Goal: Task Accomplishment & Management: Use online tool/utility

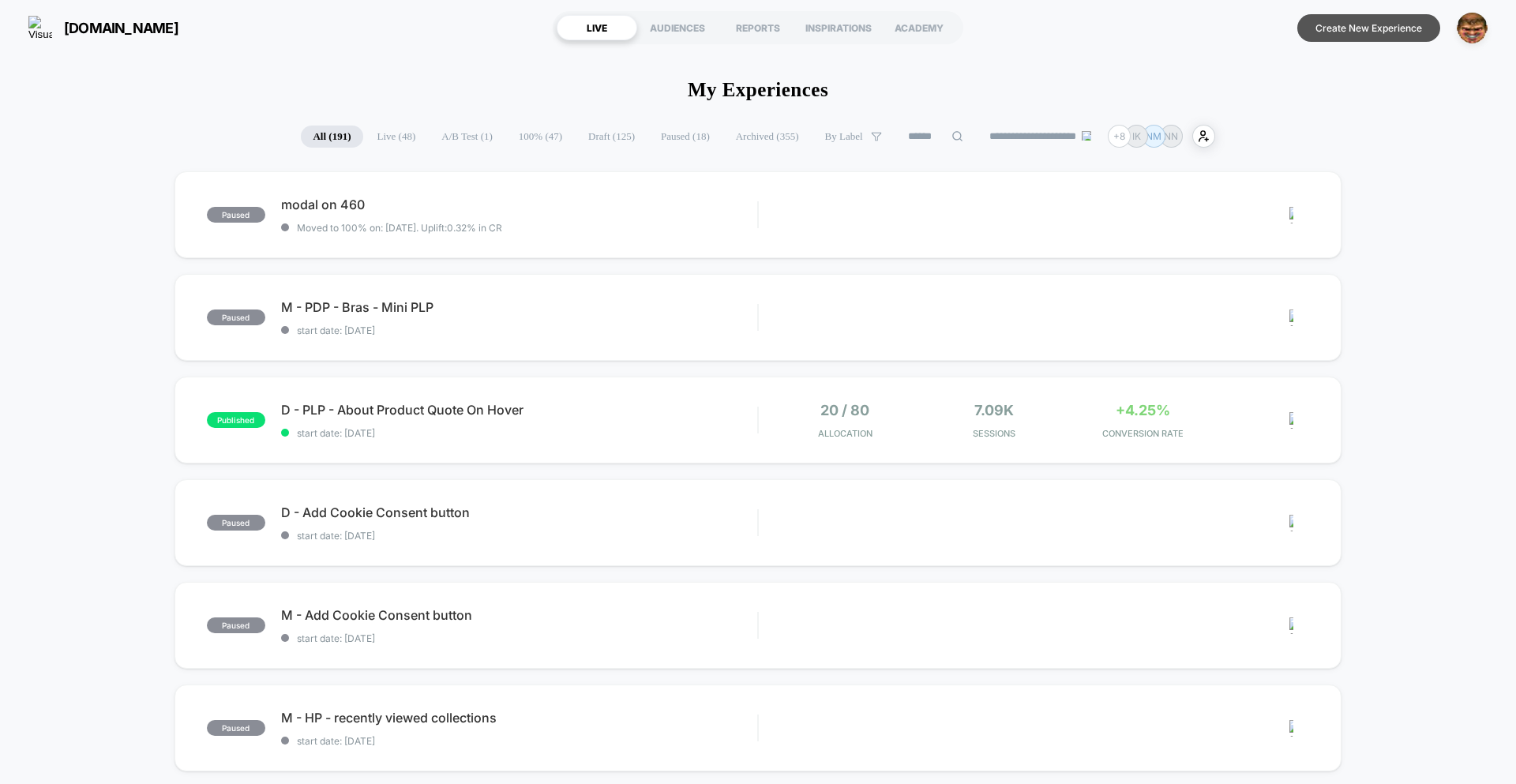
click at [1338, 24] on button "Create New Experience" at bounding box center [1368, 28] width 143 height 28
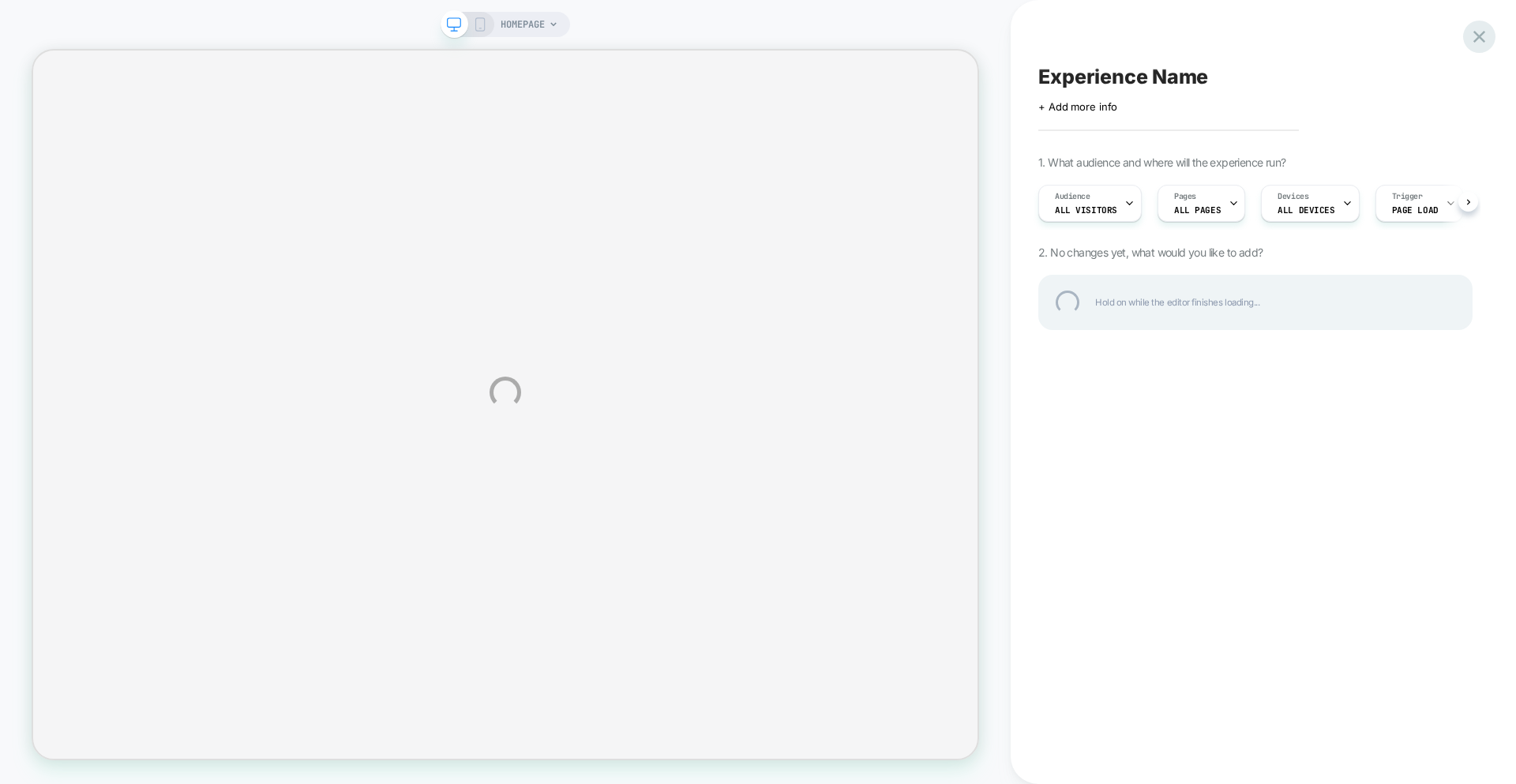
click at [1480, 37] on div at bounding box center [1478, 37] width 32 height 32
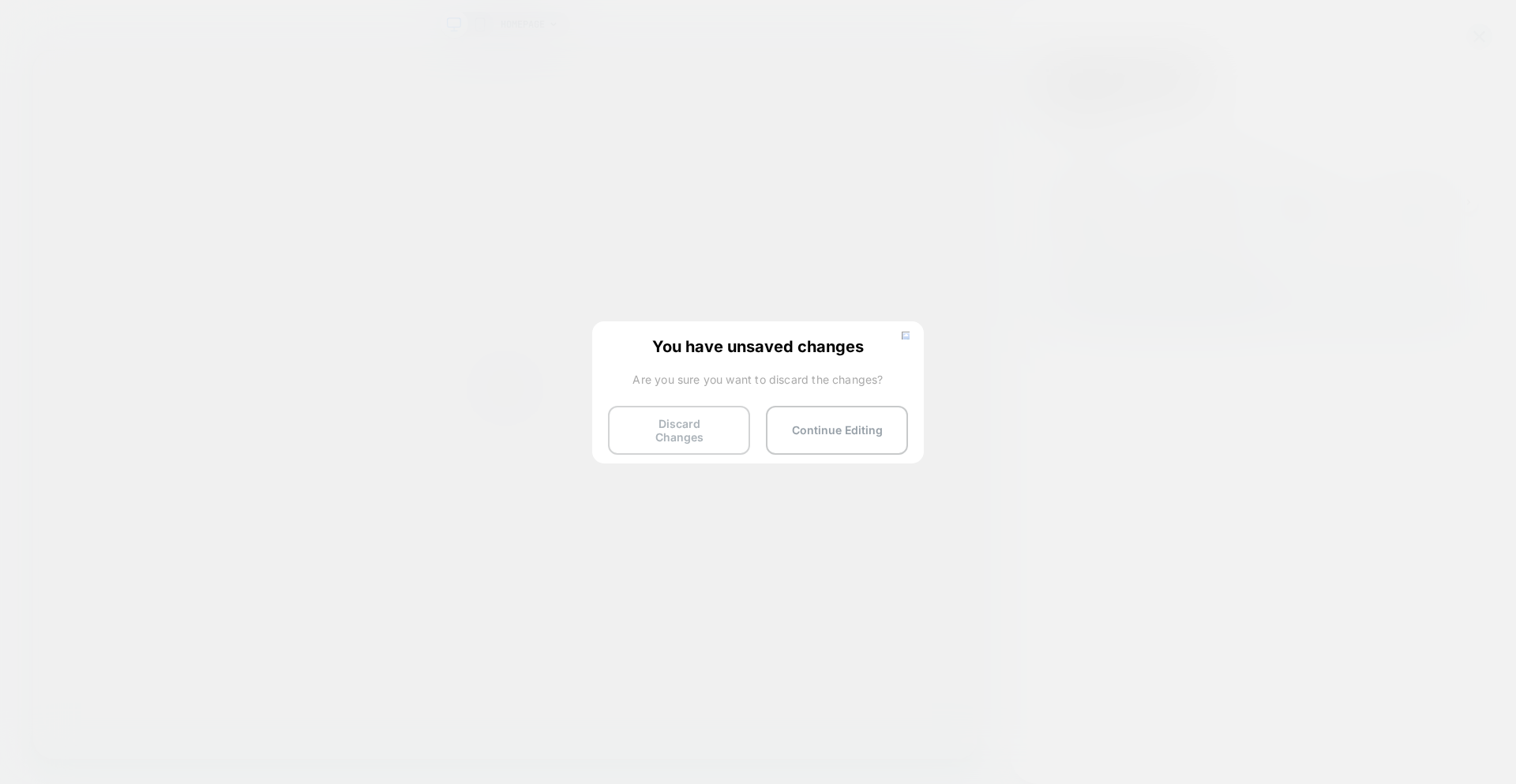
click at [665, 430] on button "Discard Changes" at bounding box center [679, 430] width 142 height 49
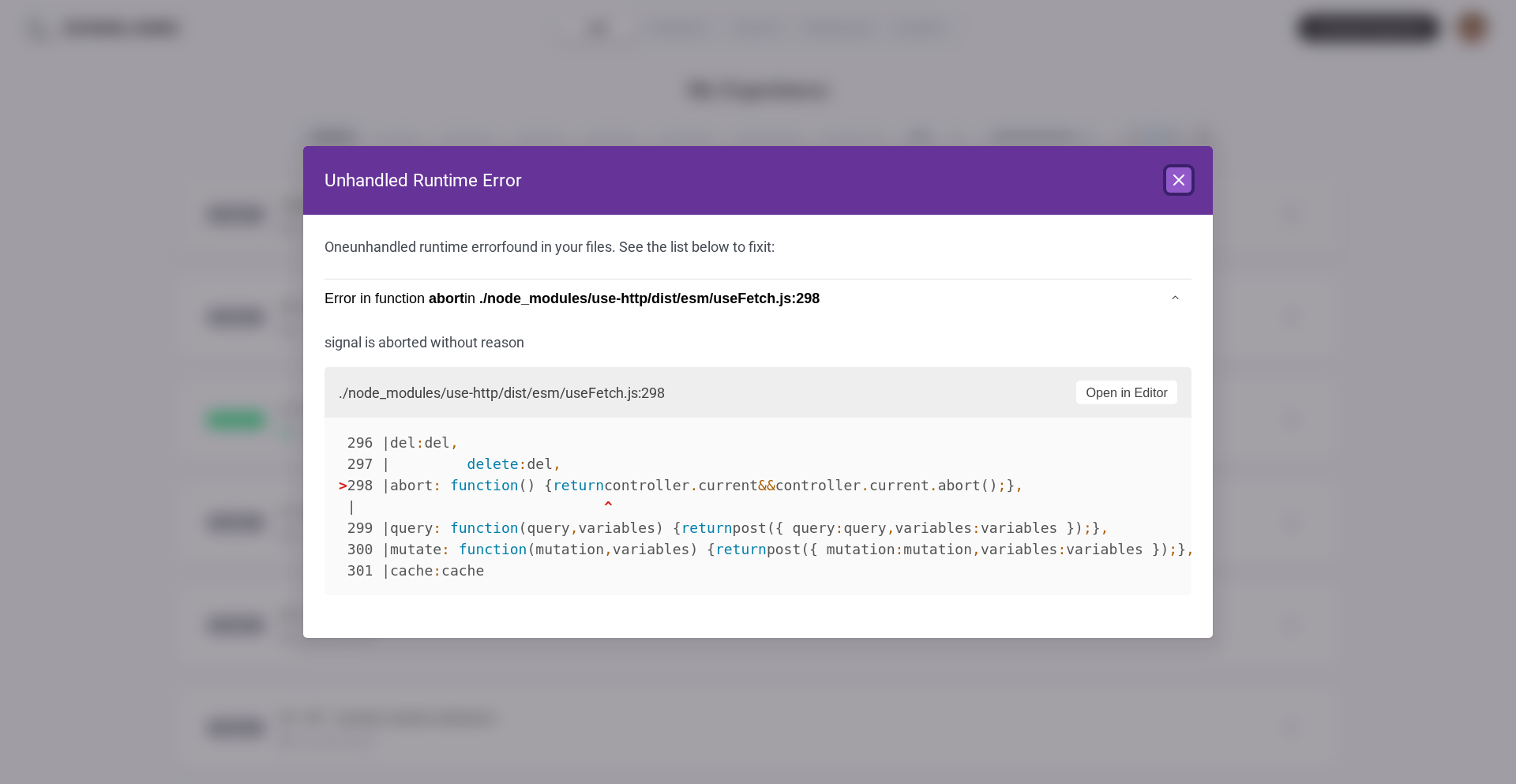
click at [1169, 175] on icon at bounding box center [1179, 180] width 19 height 19
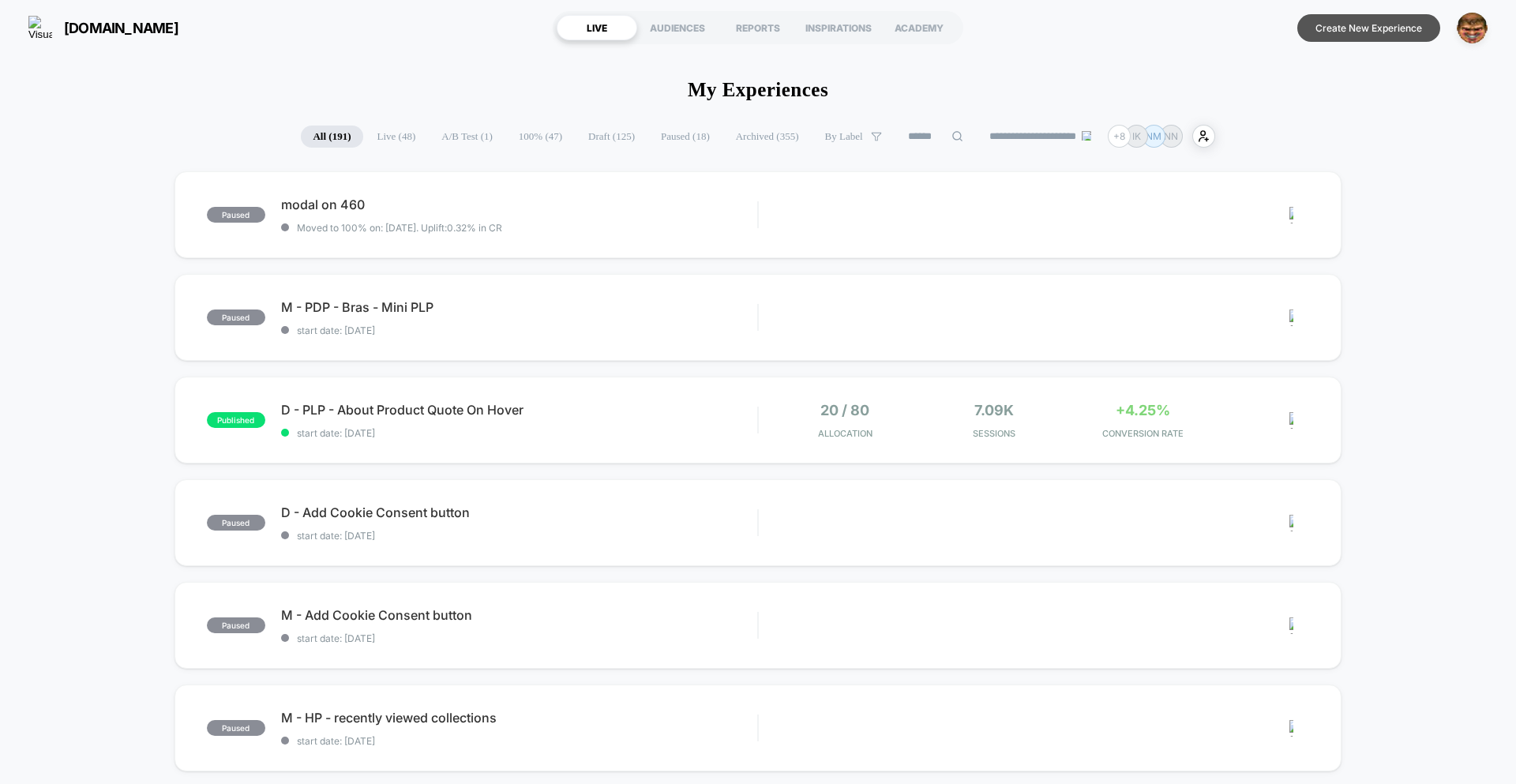
click at [1369, 21] on button "Create New Experience" at bounding box center [1368, 28] width 143 height 28
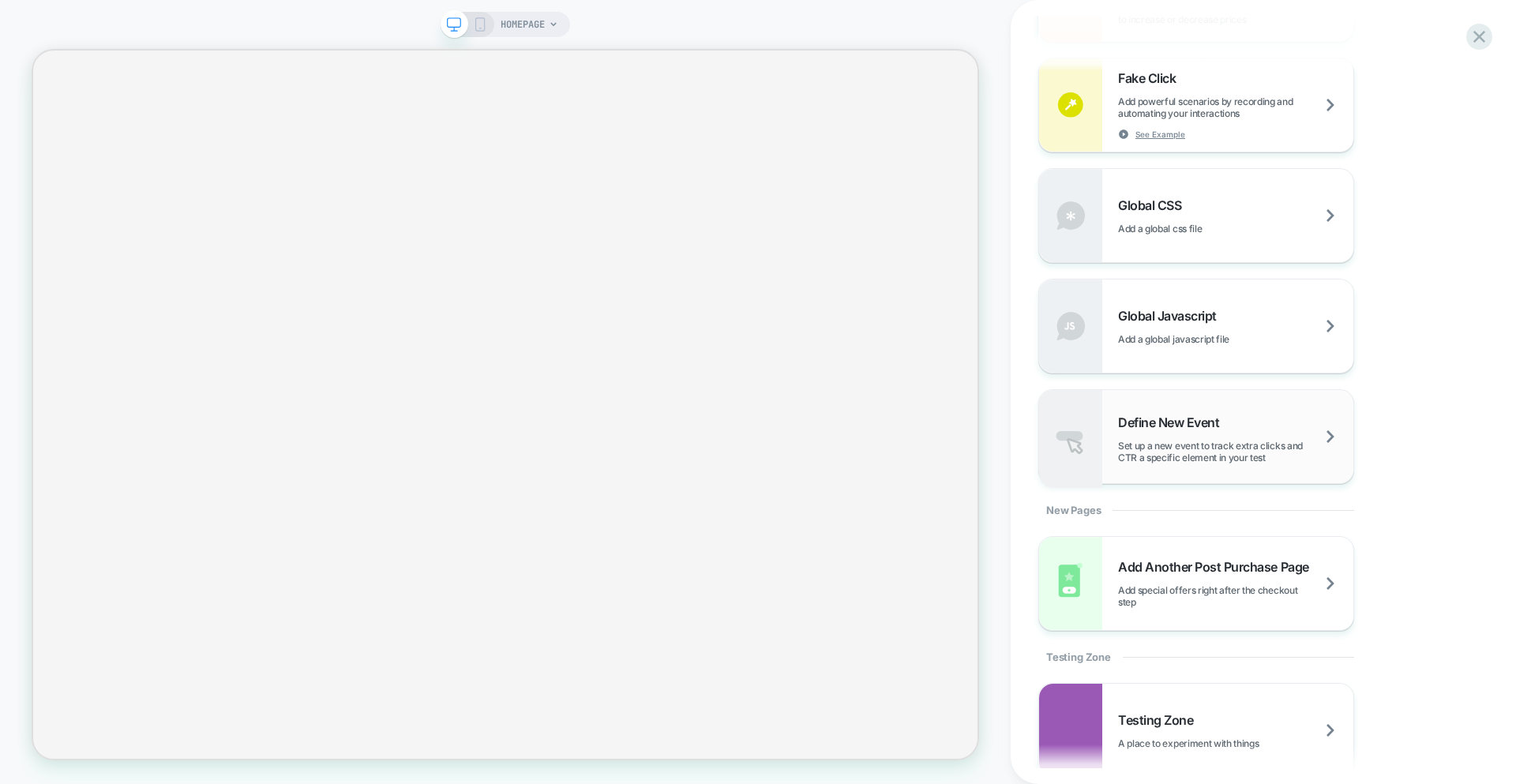
scroll to position [1150, 0]
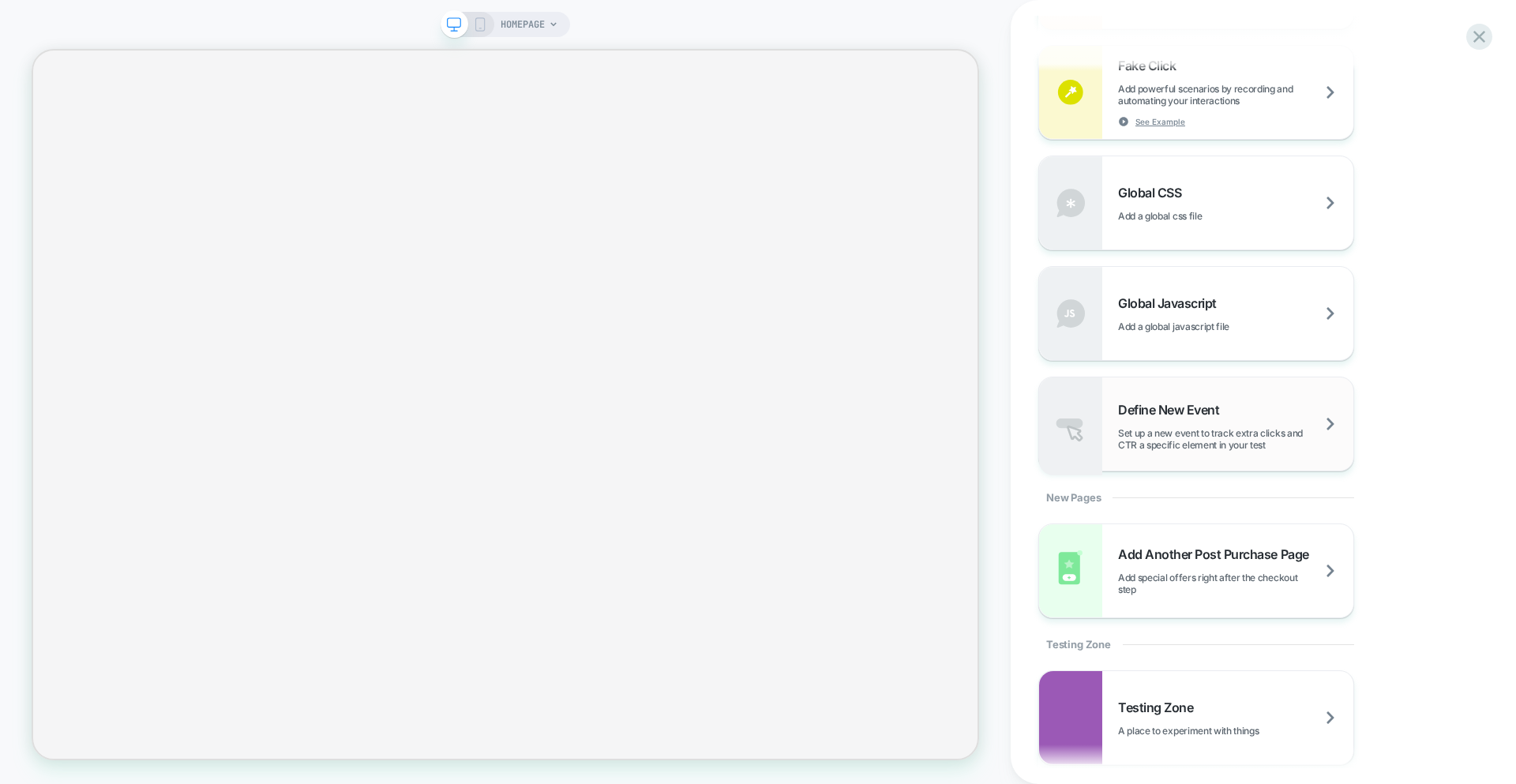
click at [1184, 424] on div "Define New Event Set up a new event to track extra clicks and CTR a specific el…" at bounding box center [1235, 426] width 235 height 49
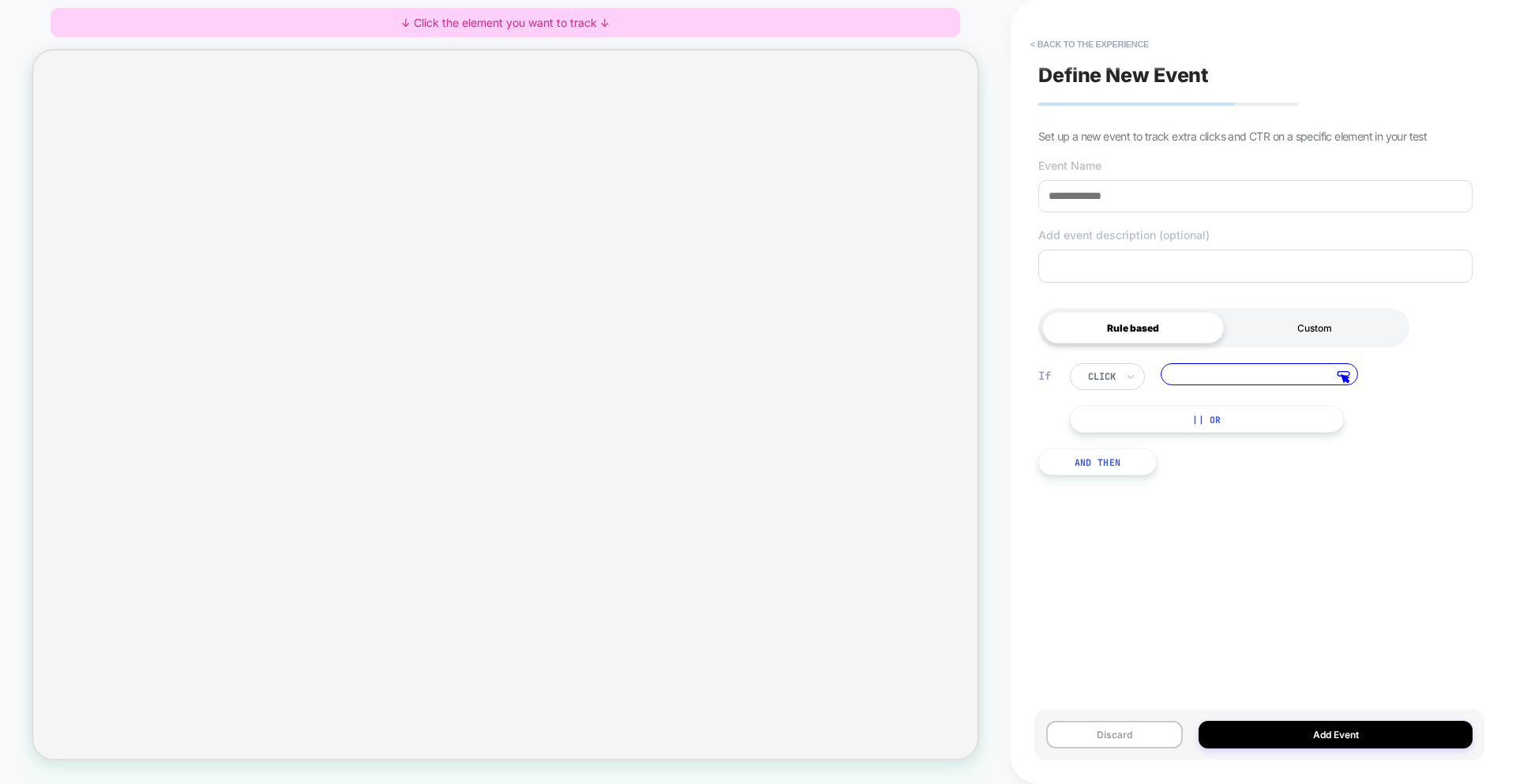
click at [1267, 330] on div "Custom" at bounding box center [1314, 327] width 182 height 31
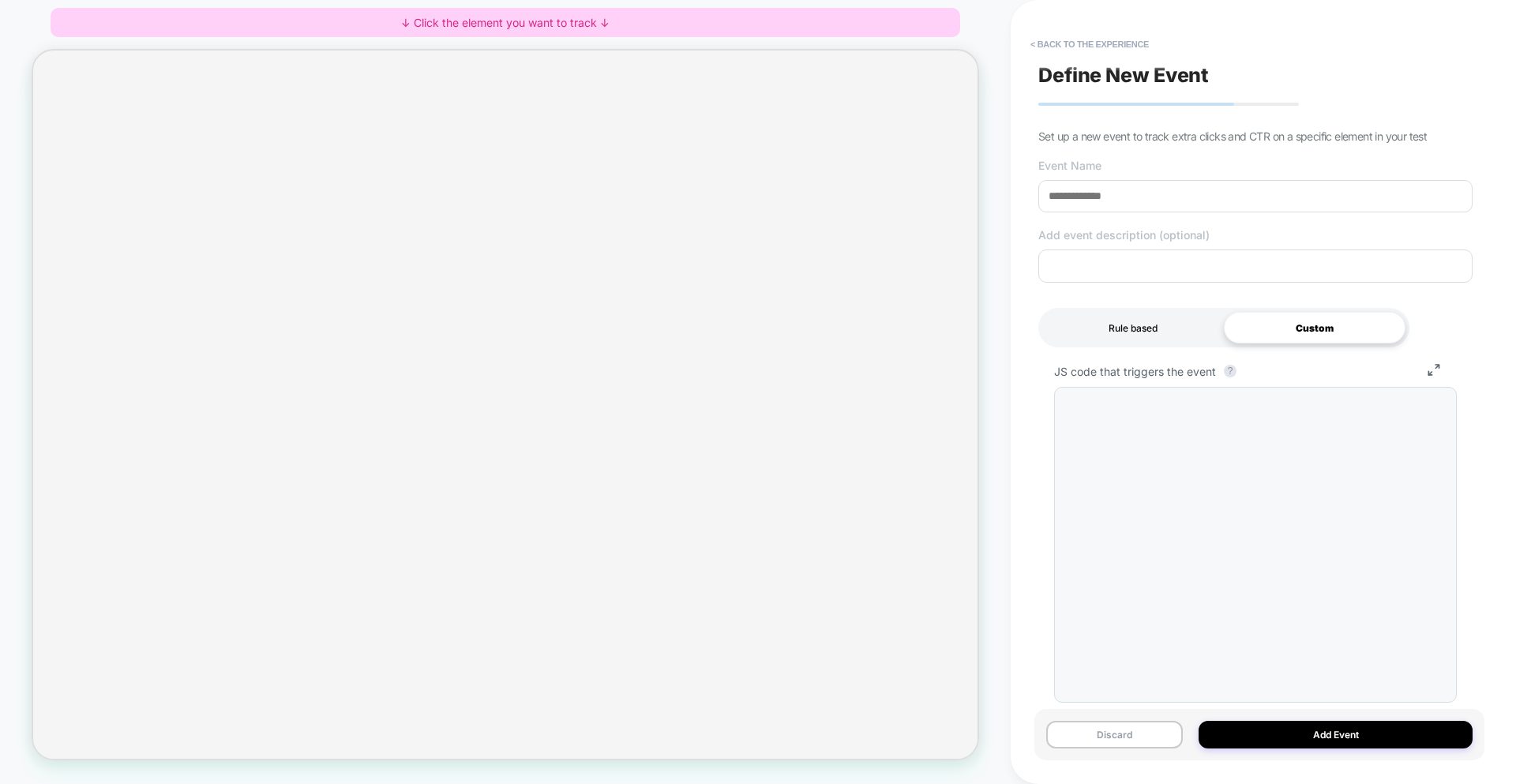
click at [1144, 332] on div "Rule based" at bounding box center [1133, 327] width 182 height 31
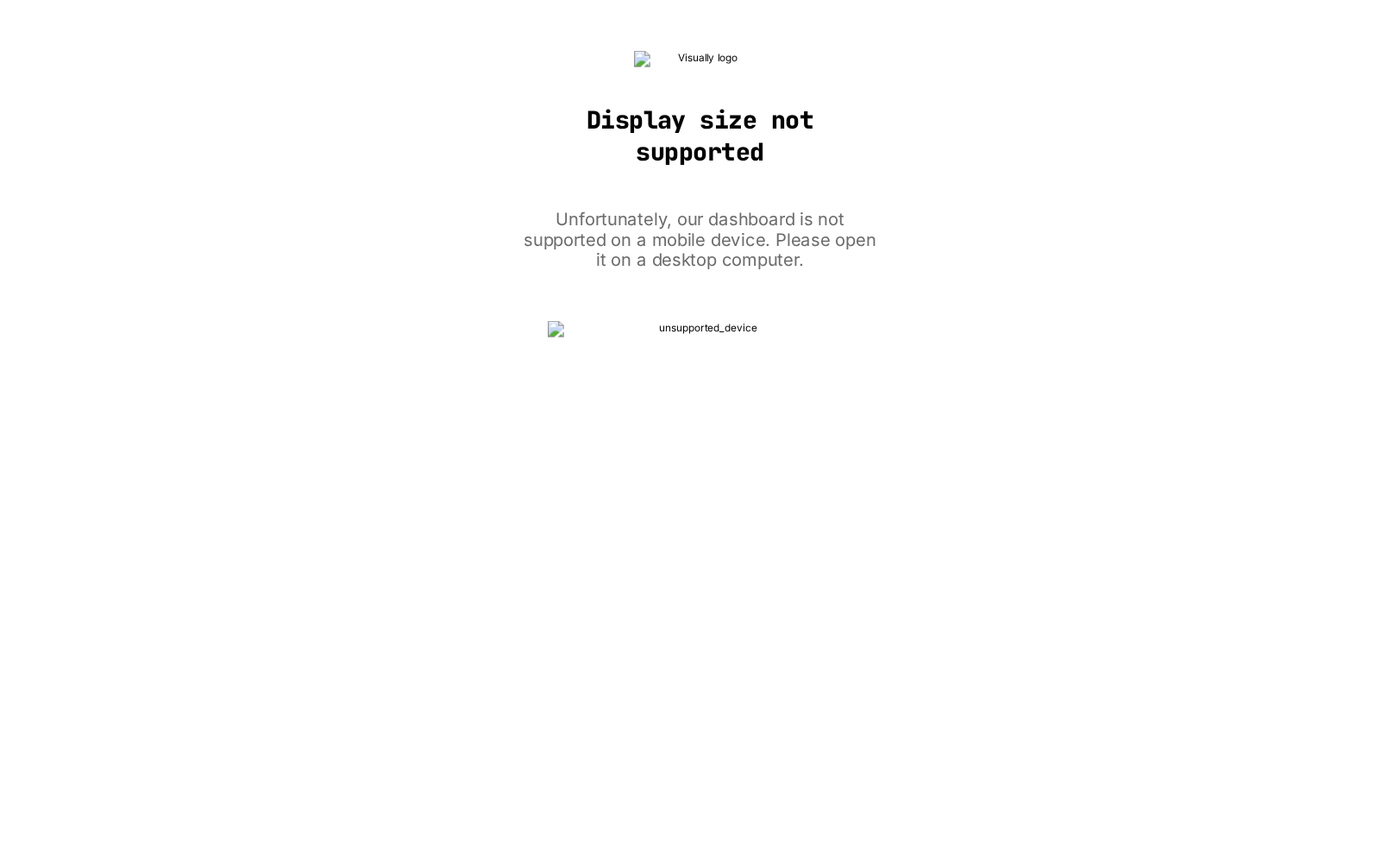
scroll to position [0, 0]
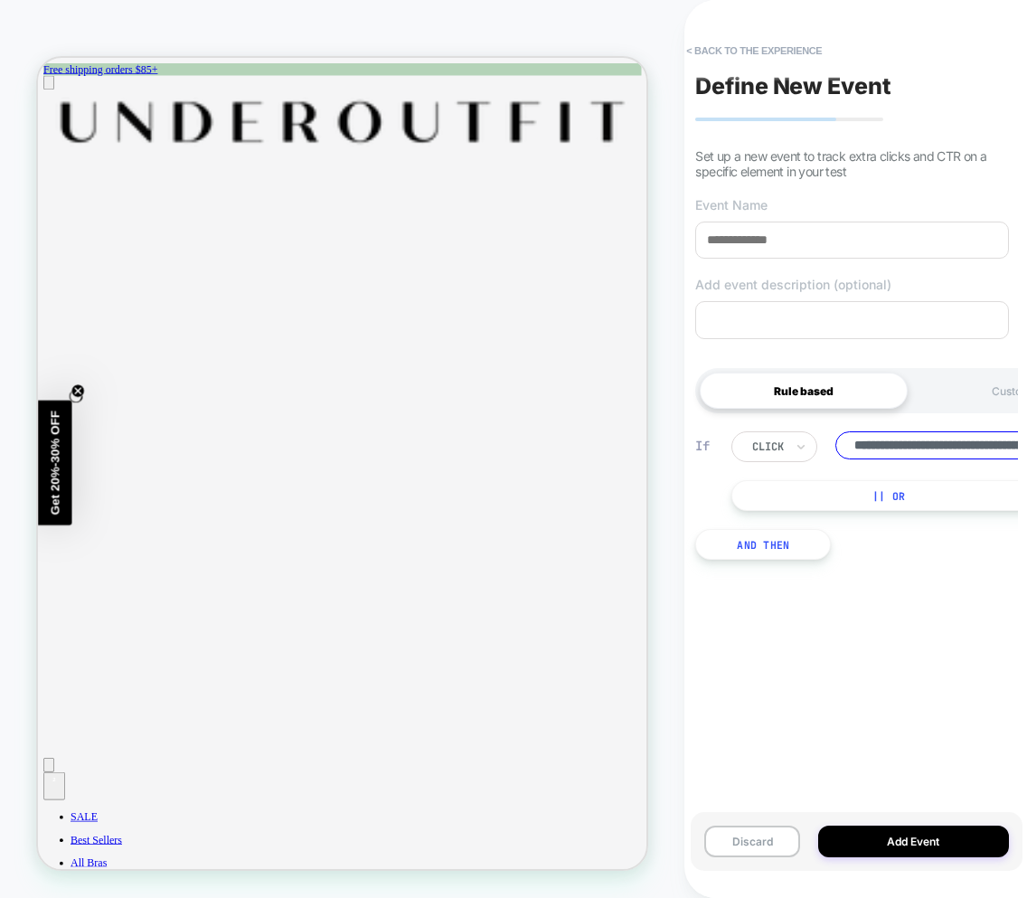
click at [908, 450] on input "**********" at bounding box center [948, 445] width 226 height 28
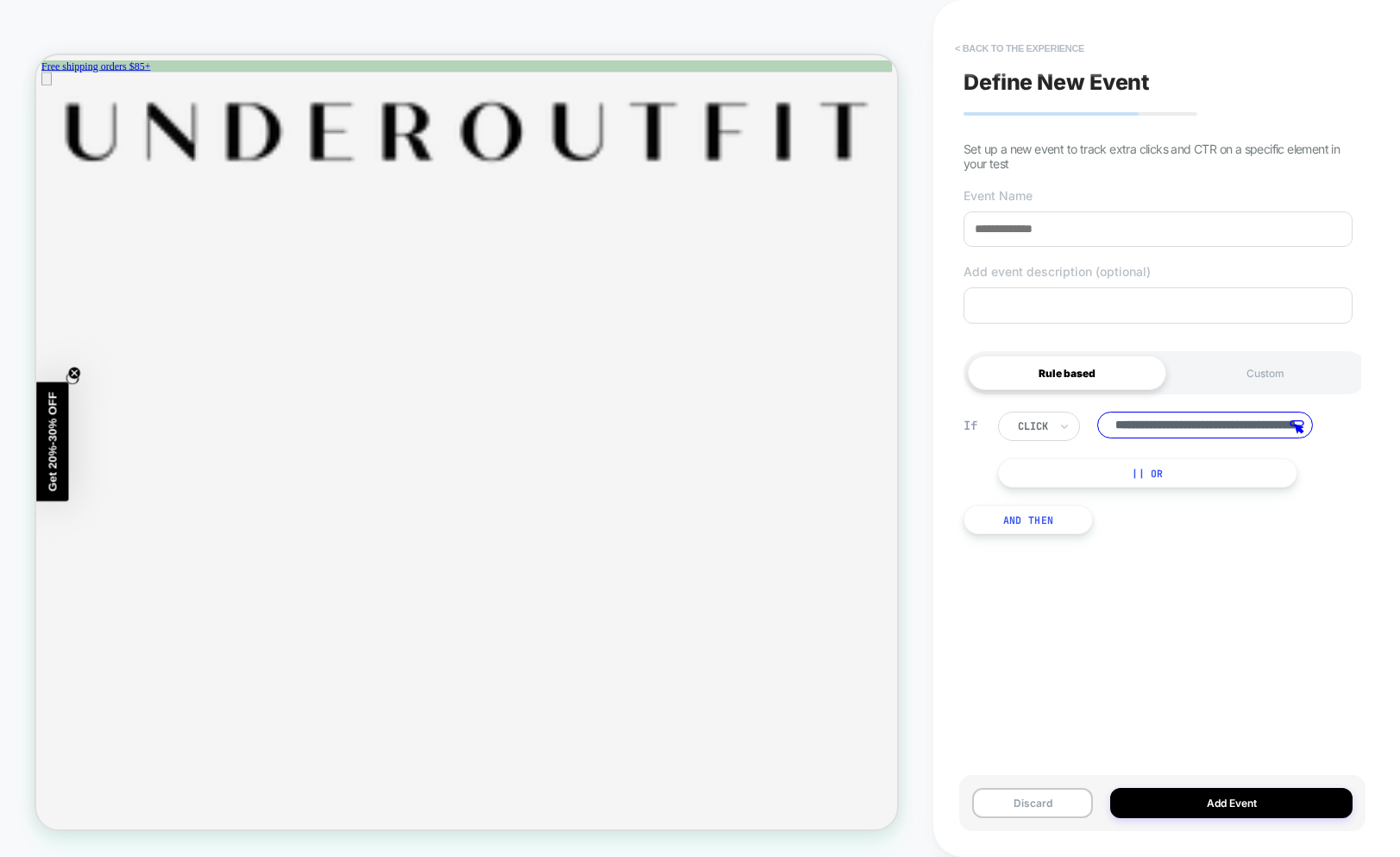
click at [1042, 47] on button "< back to the experience" at bounding box center [1020, 48] width 147 height 28
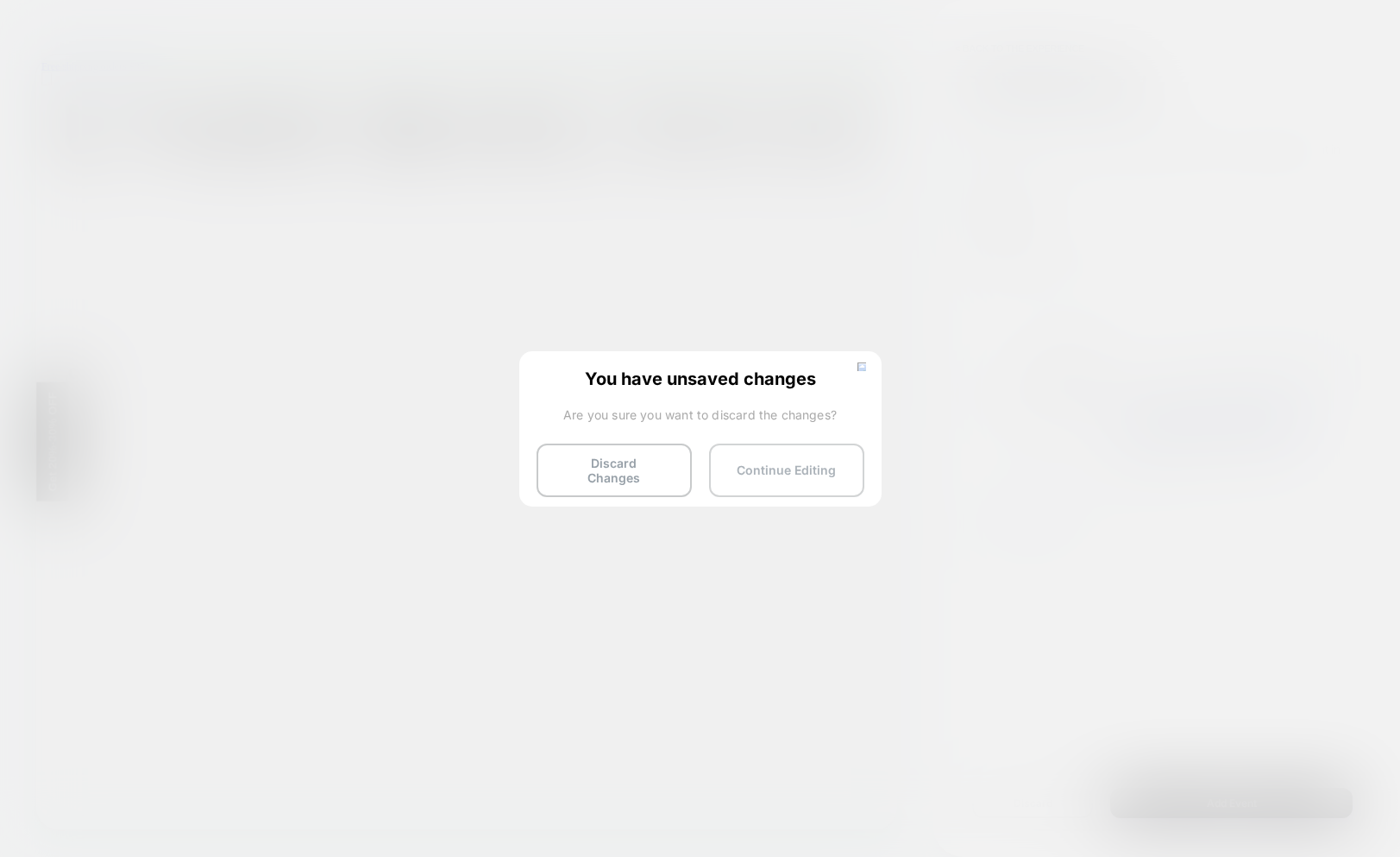
click at [804, 480] on button "Continue Editing" at bounding box center [786, 470] width 156 height 53
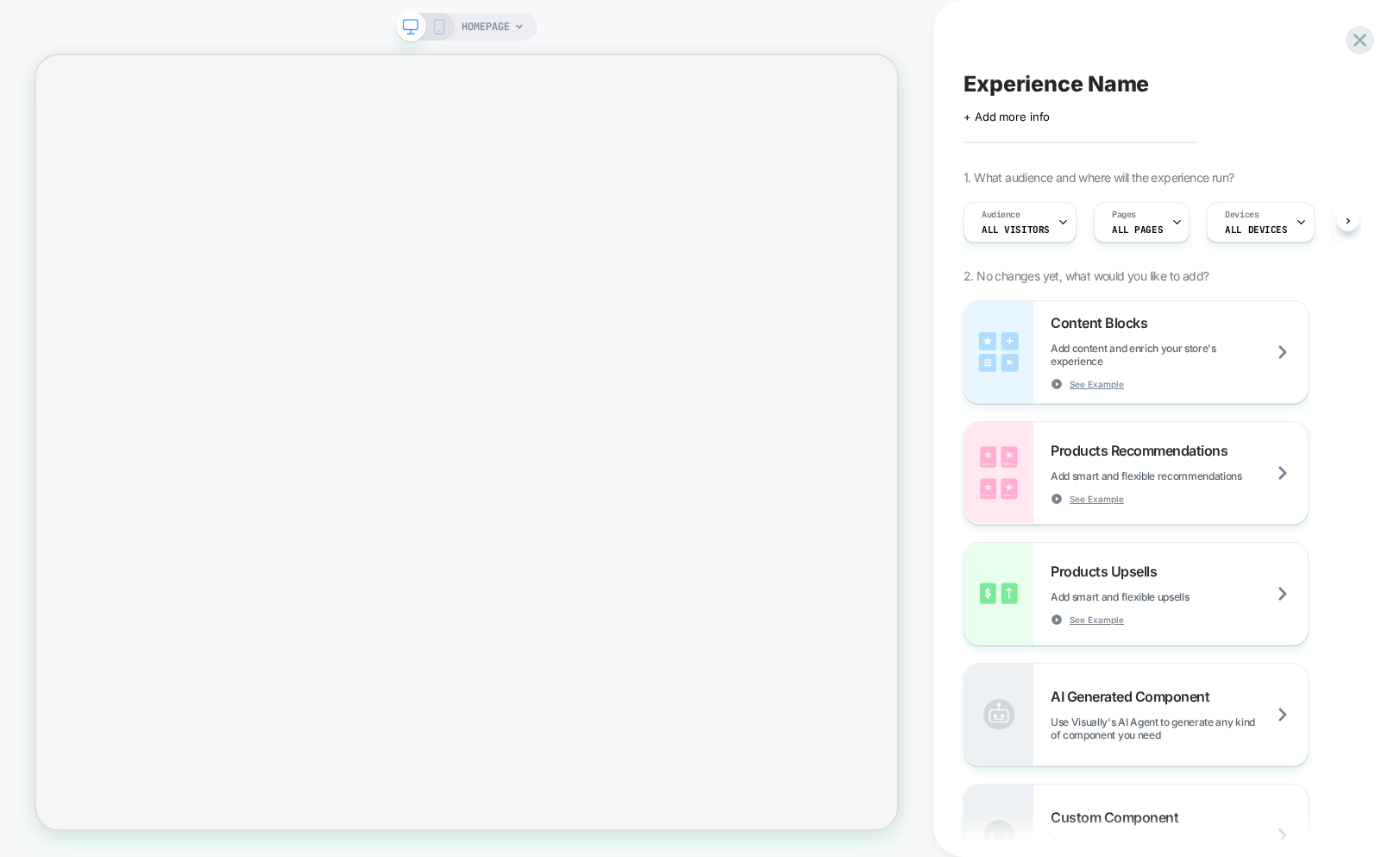
scroll to position [0, 1]
click at [1272, 606] on div "Products Upsells Add smart and flexible upsells See Example" at bounding box center [1179, 594] width 257 height 63
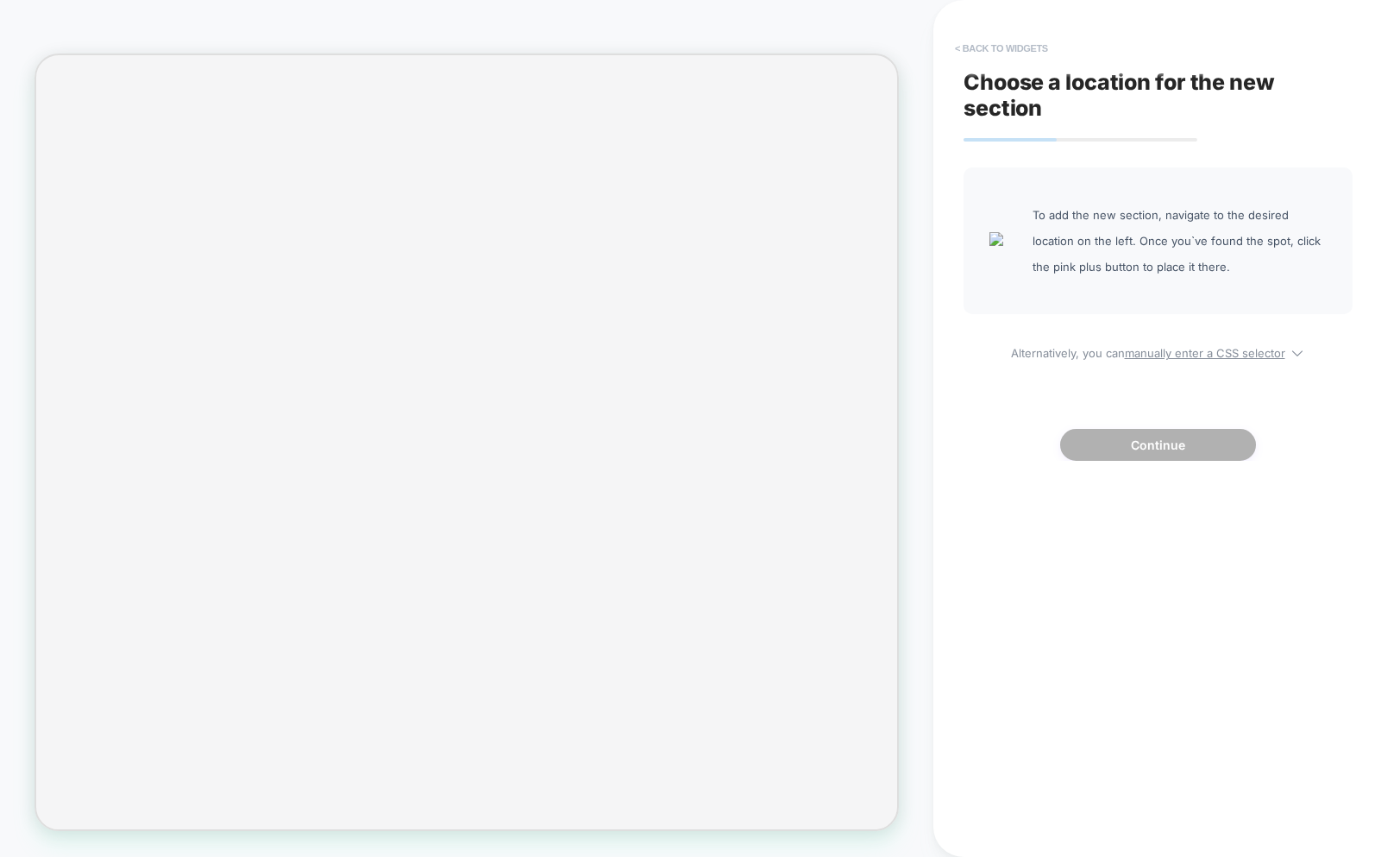
click at [1017, 39] on button "< Back to widgets" at bounding box center [1002, 48] width 111 height 28
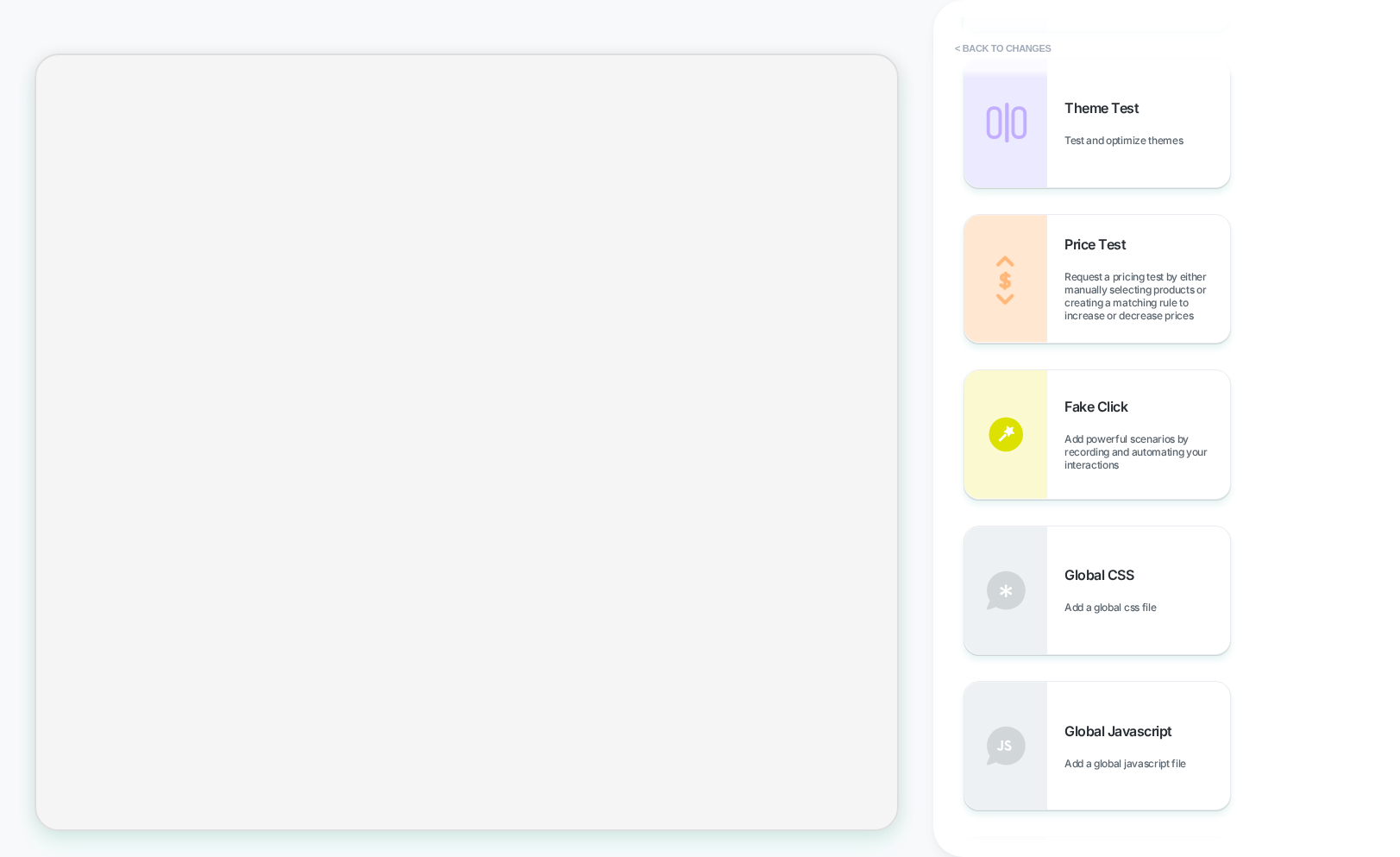
scroll to position [1198, 0]
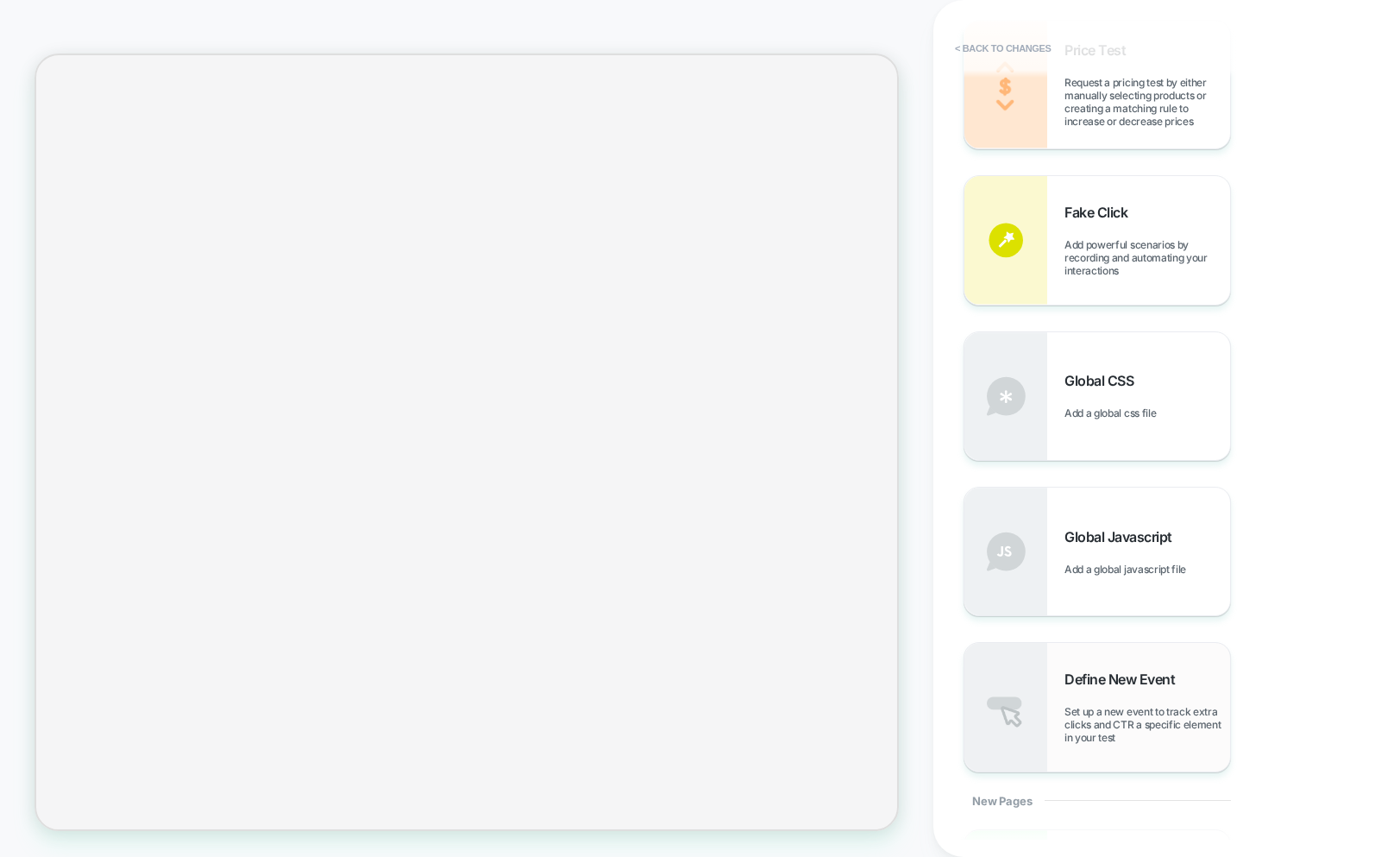
click at [1118, 714] on span "Set up a new event to track extra clicks and CTR a specific element in your test" at bounding box center [1148, 724] width 166 height 39
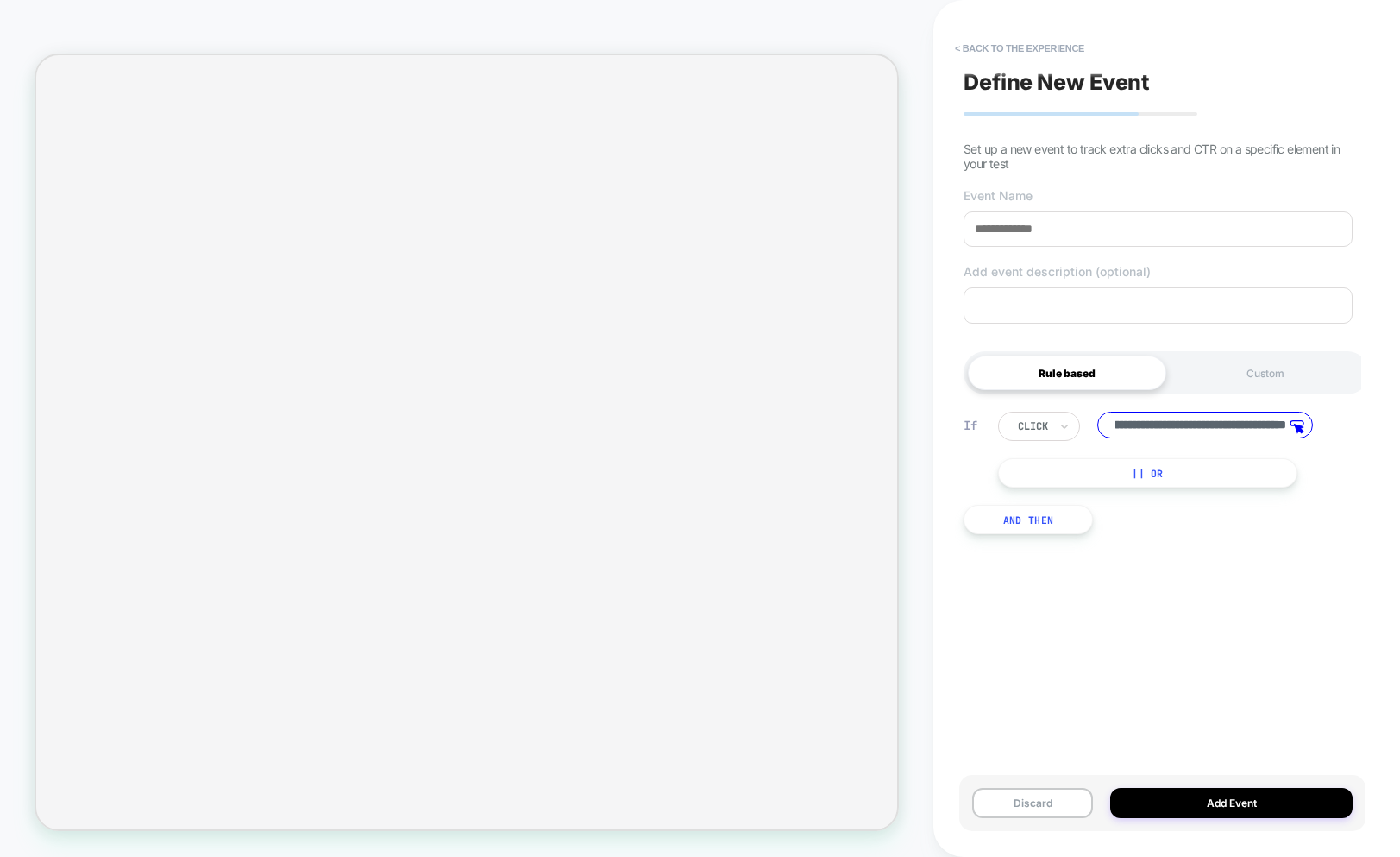
scroll to position [0, 213]
drag, startPoint x: 1160, startPoint y: 427, endPoint x: 1276, endPoint y: 422, distance: 116.1
click at [1317, 416] on div "**********" at bounding box center [1170, 426] width 345 height 30
drag, startPoint x: 1272, startPoint y: 424, endPoint x: 972, endPoint y: 416, distance: 300.1
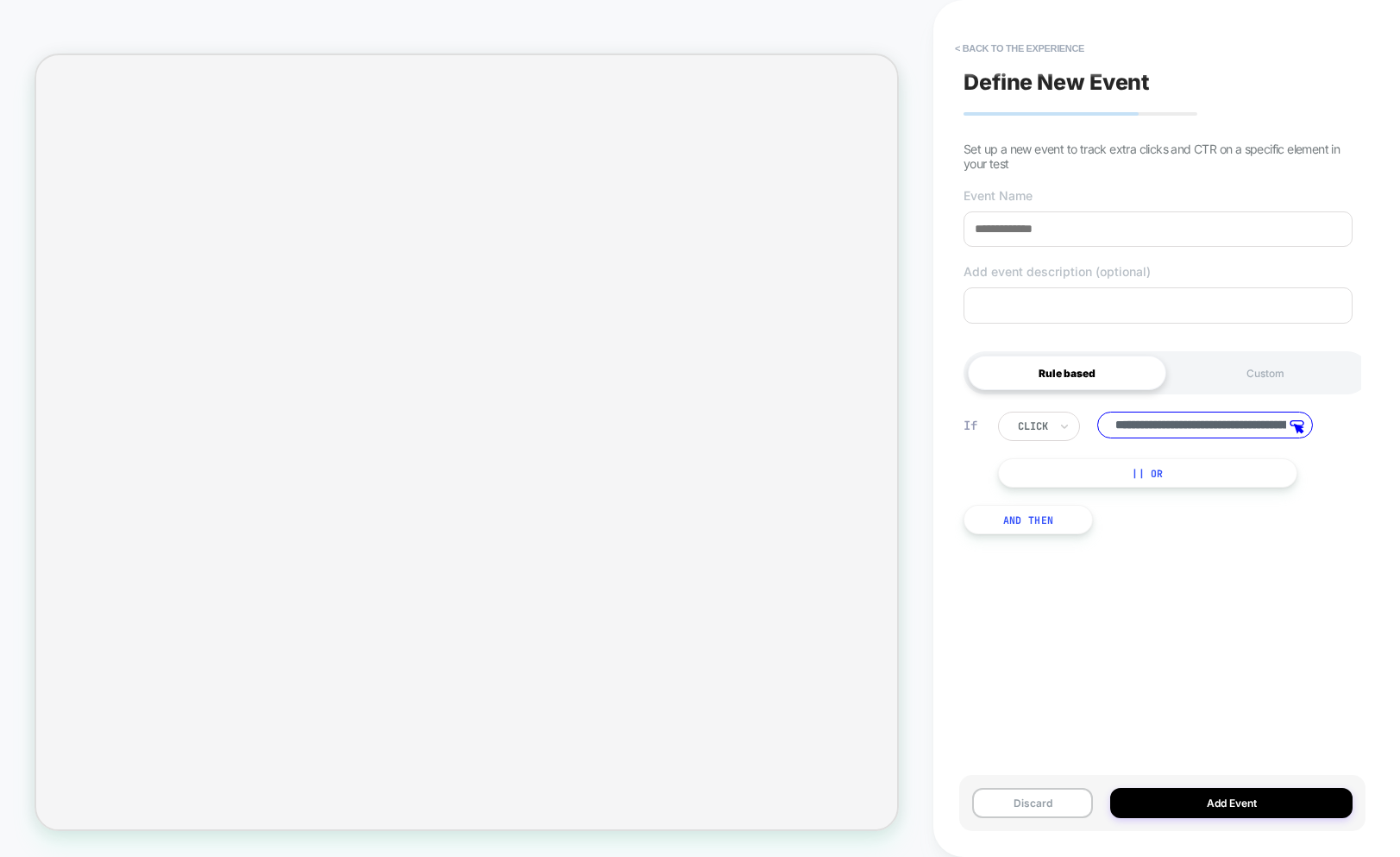
click at [972, 416] on div "**********" at bounding box center [1159, 449] width 389 height 76
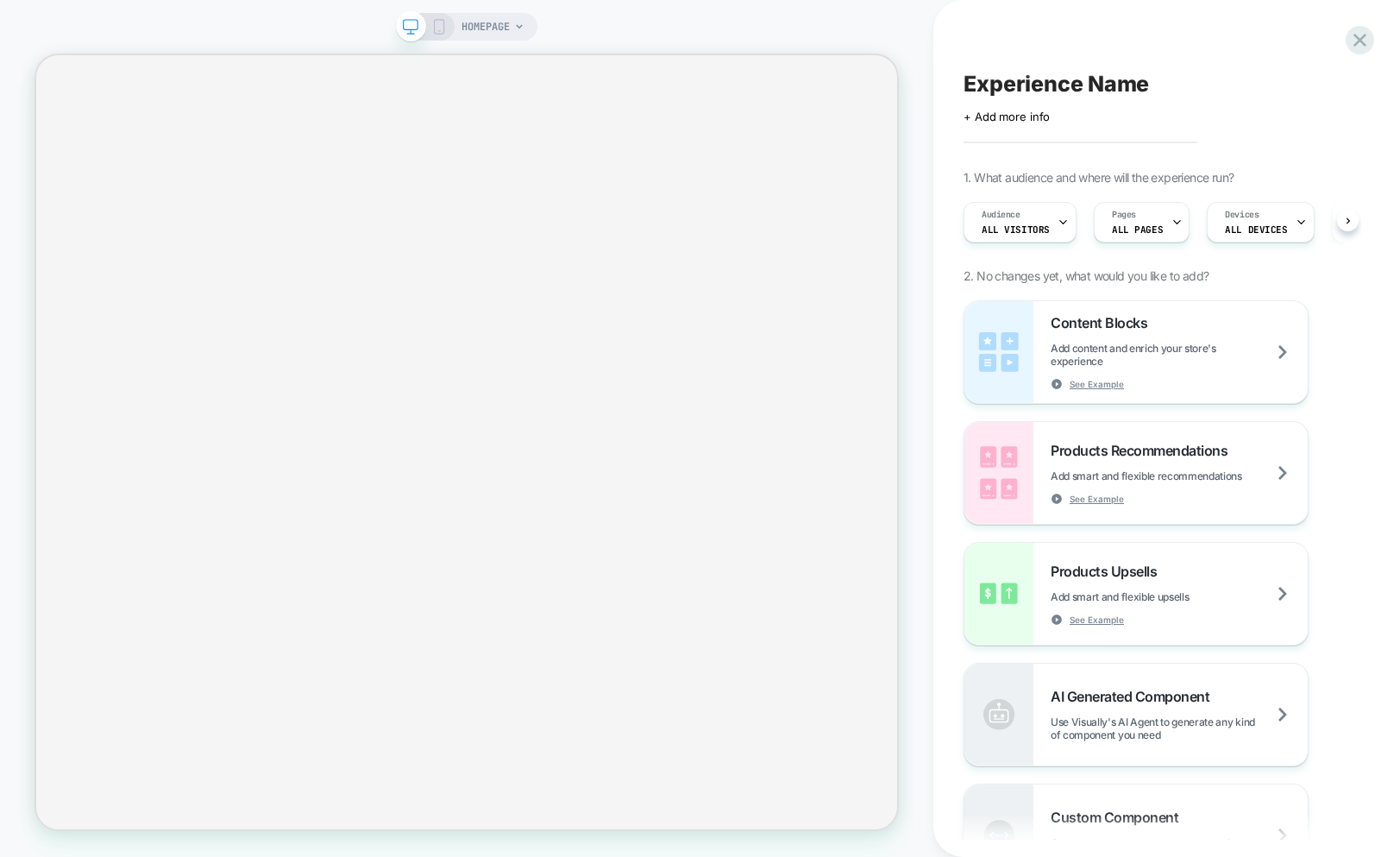
scroll to position [0, 2]
